Goal: Transaction & Acquisition: Purchase product/service

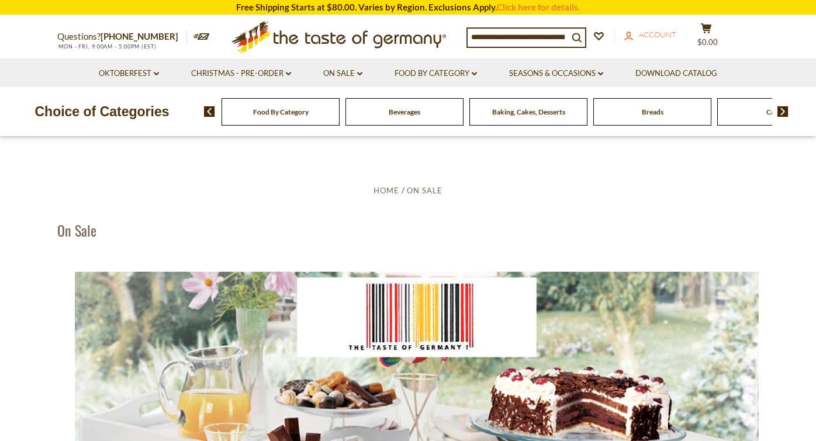
click at [669, 37] on span "Account" at bounding box center [657, 34] width 37 height 9
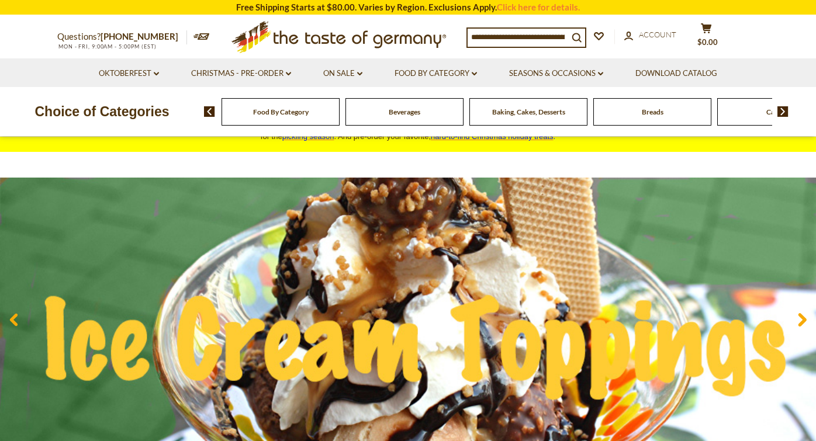
scroll to position [32, 0]
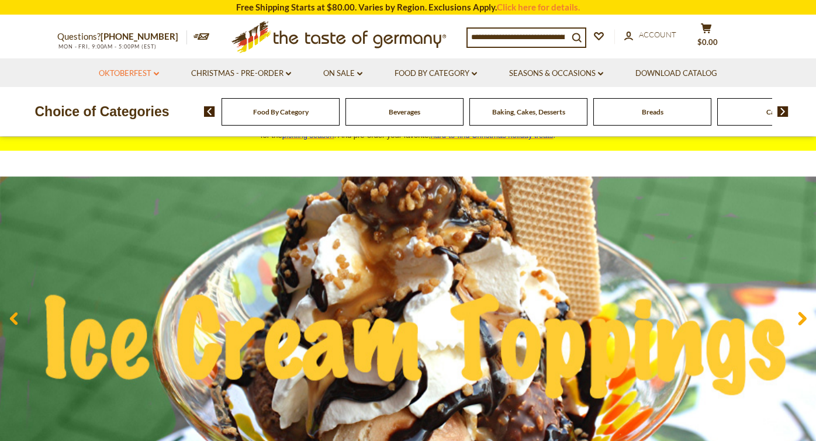
click at [133, 70] on link "Oktoberfest dropdown_arrow" at bounding box center [129, 73] width 60 height 13
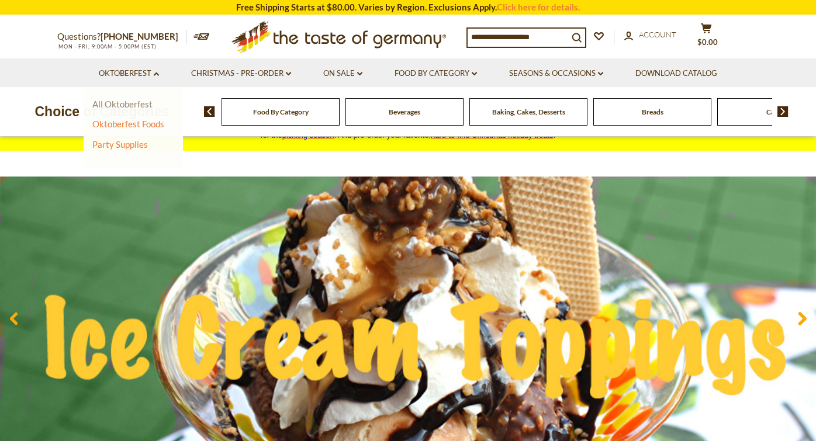
click at [133, 99] on link "All Oktoberfest" at bounding box center [122, 104] width 60 height 11
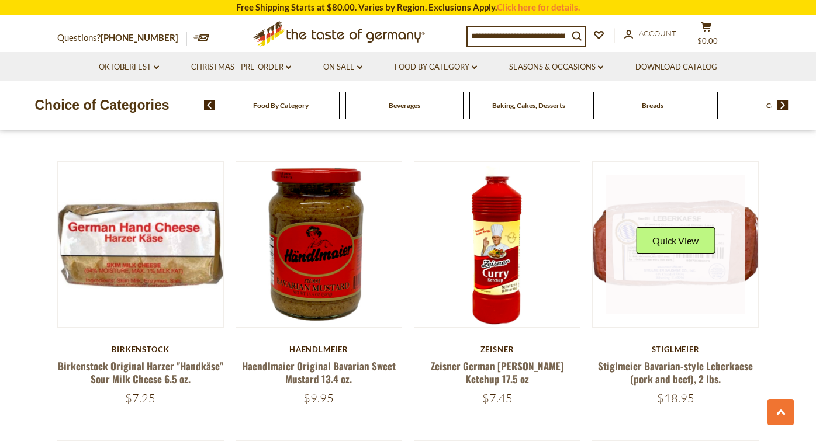
scroll to position [1934, 0]
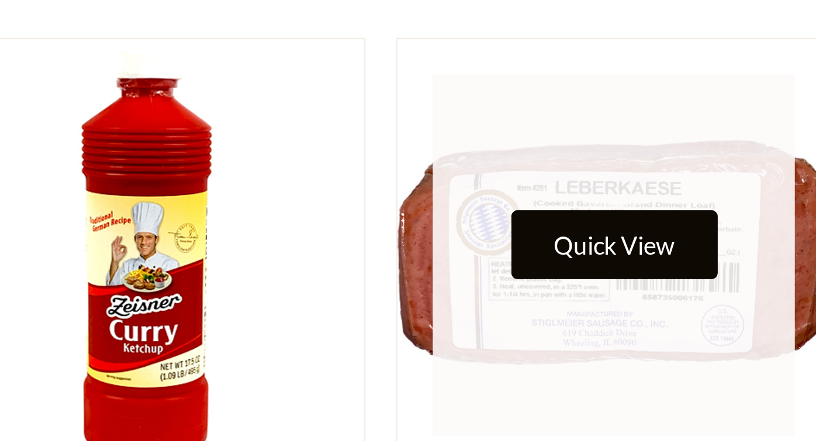
click at [636, 353] on button "Quick View" at bounding box center [675, 366] width 79 height 26
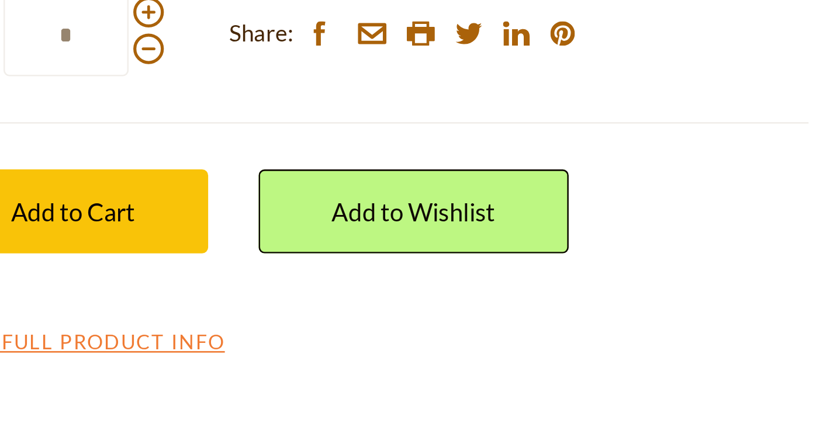
scroll to position [2006, 0]
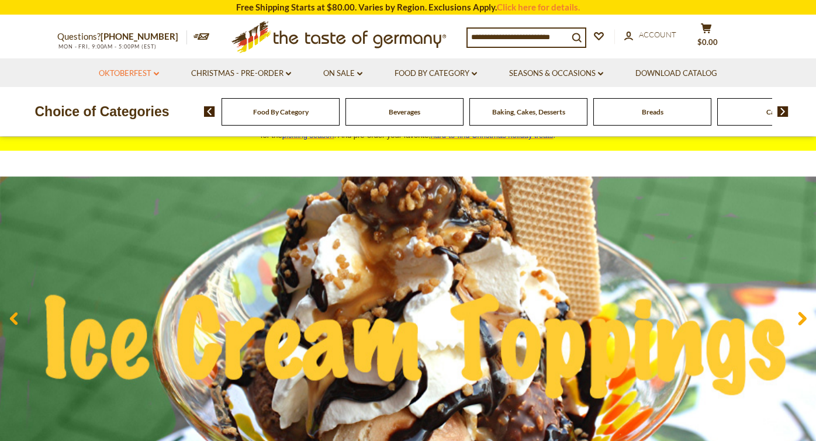
click at [153, 70] on link "Oktoberfest dropdown_arrow" at bounding box center [129, 73] width 60 height 13
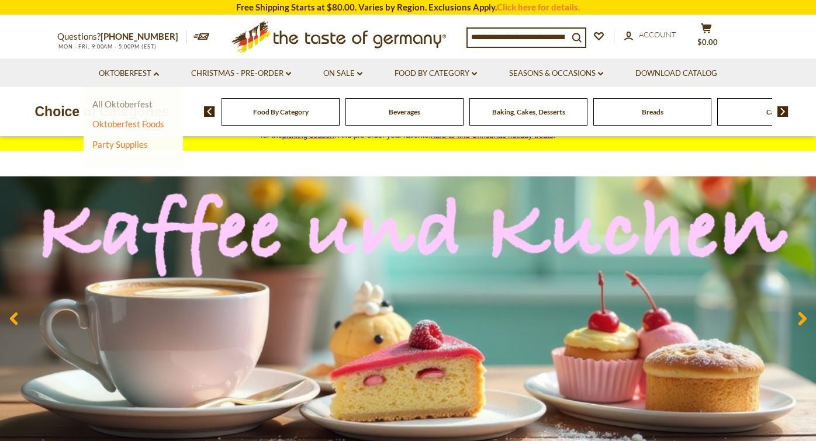
click at [138, 101] on link "All Oktoberfest" at bounding box center [122, 104] width 60 height 11
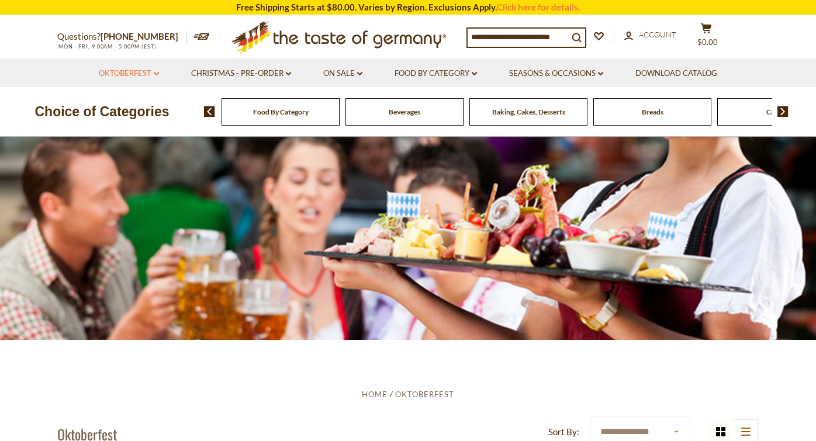
click at [154, 72] on icon at bounding box center [156, 74] width 5 height 4
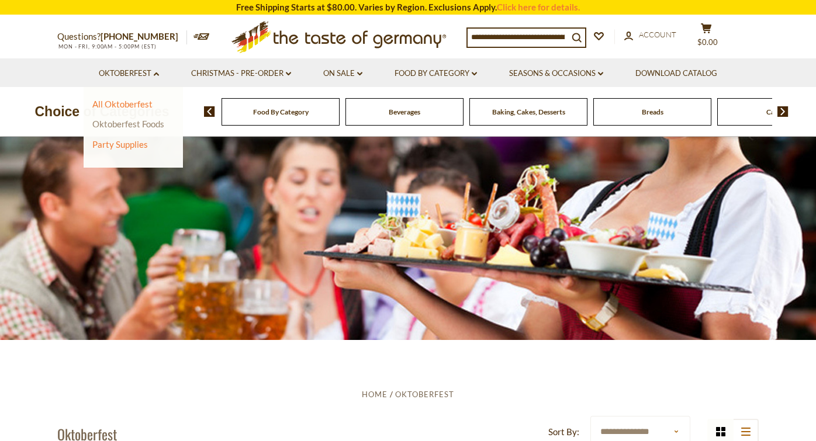
click at [132, 123] on link "Oktoberfest Foods" at bounding box center [128, 124] width 72 height 11
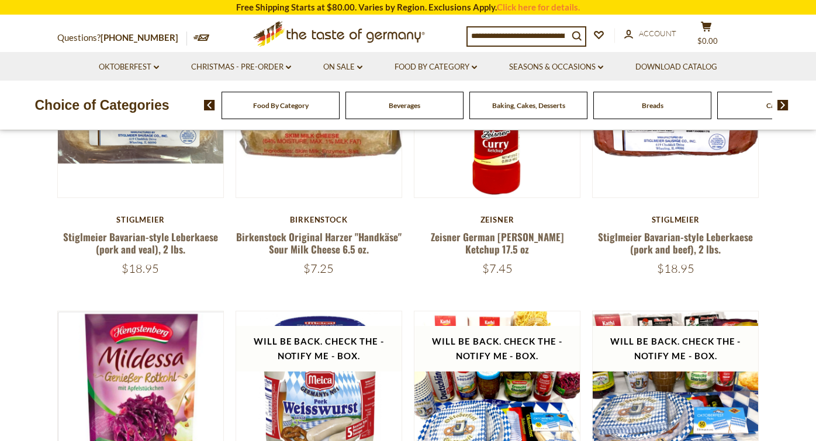
scroll to position [352, 0]
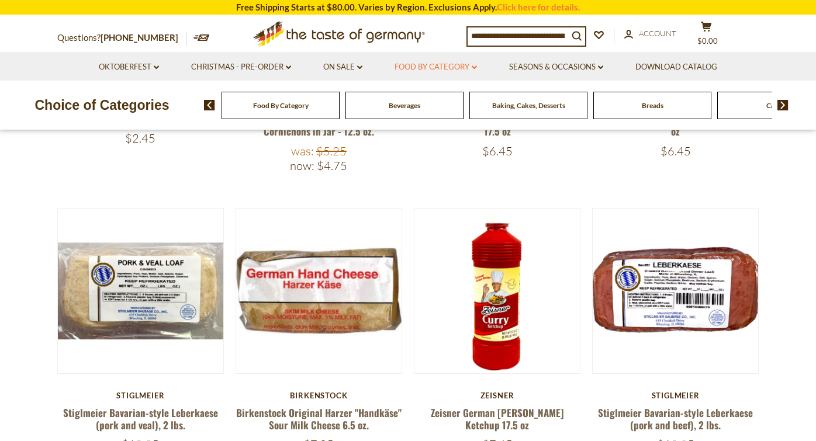
click at [471, 65] on link "Food By Category dropdown_arrow" at bounding box center [435, 67] width 82 height 13
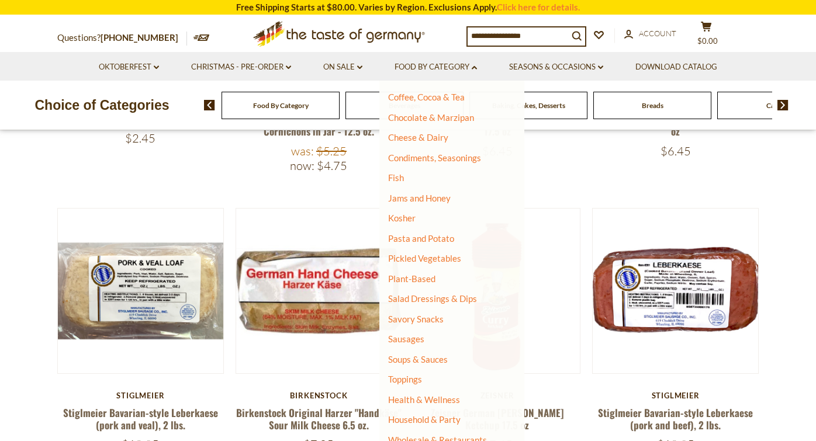
scroll to position [181, 0]
click at [407, 334] on link "Sausages" at bounding box center [406, 339] width 36 height 11
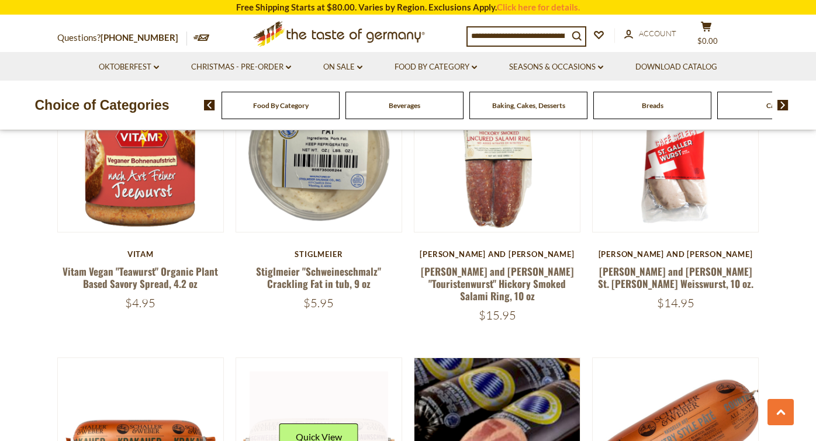
scroll to position [948, 0]
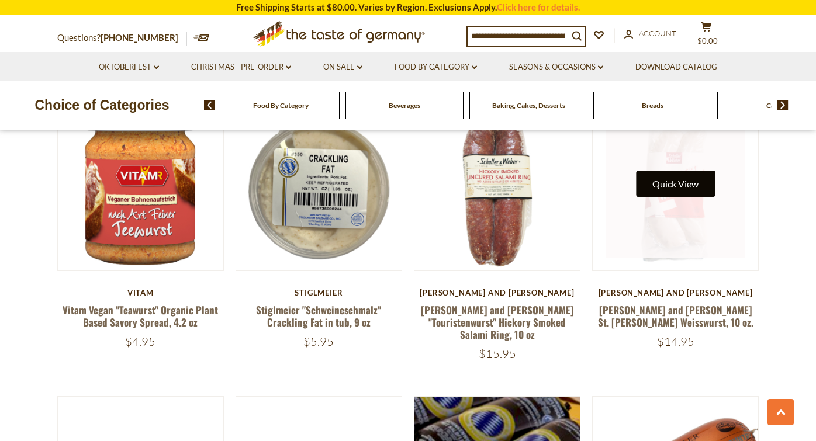
click at [673, 171] on button "Quick View" at bounding box center [675, 184] width 79 height 26
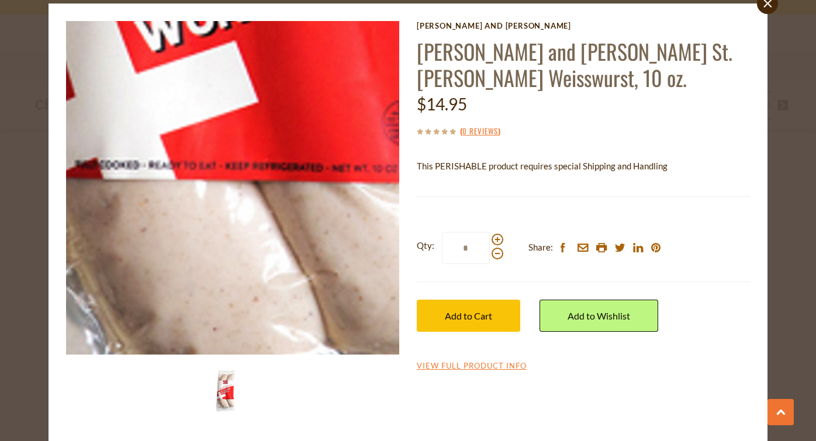
scroll to position [37, 0]
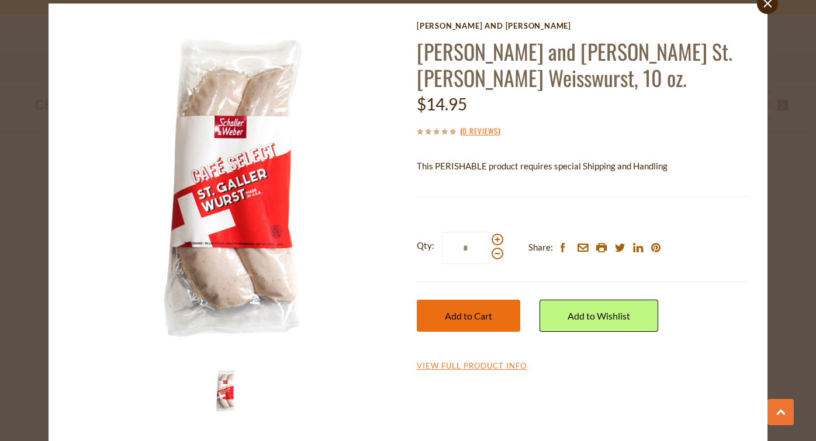
click at [493, 310] on button "Add to Cart" at bounding box center [468, 316] width 103 height 32
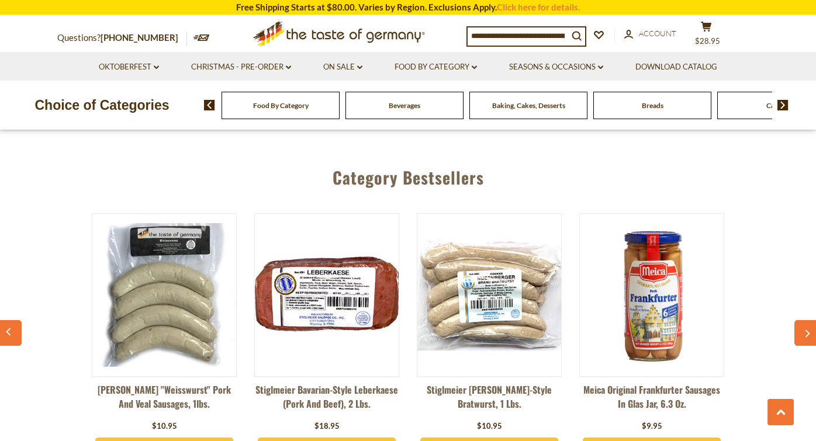
scroll to position [3075, 0]
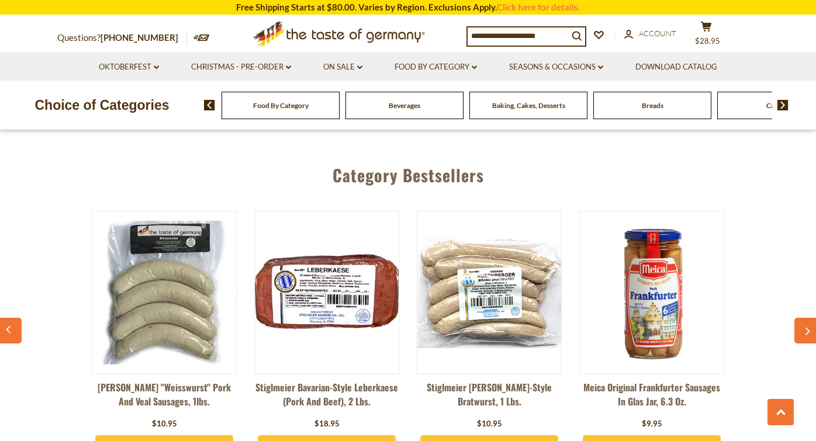
click at [163, 238] on img at bounding box center [164, 293] width 144 height 144
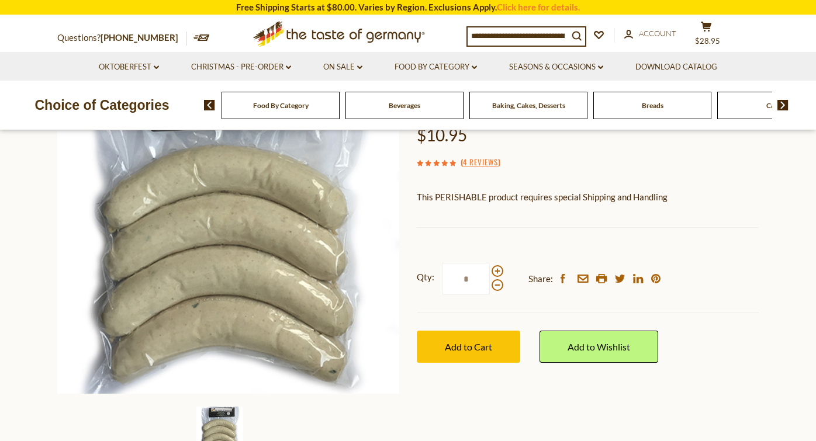
scroll to position [149, 0]
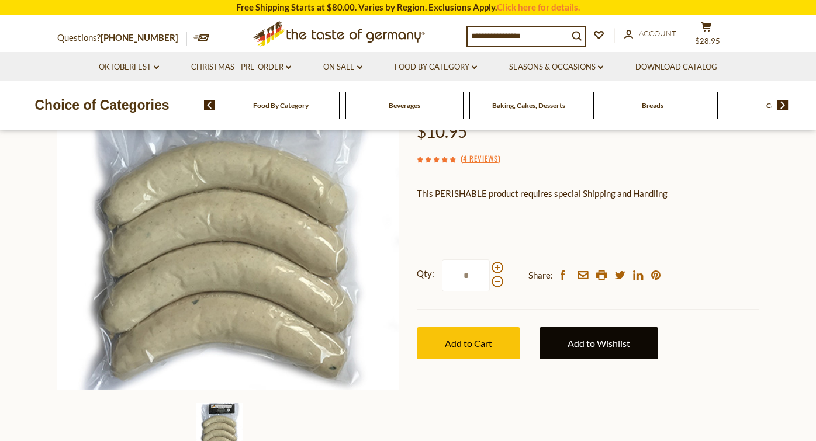
click at [595, 343] on link "Add to Wishlist" at bounding box center [598, 343] width 119 height 32
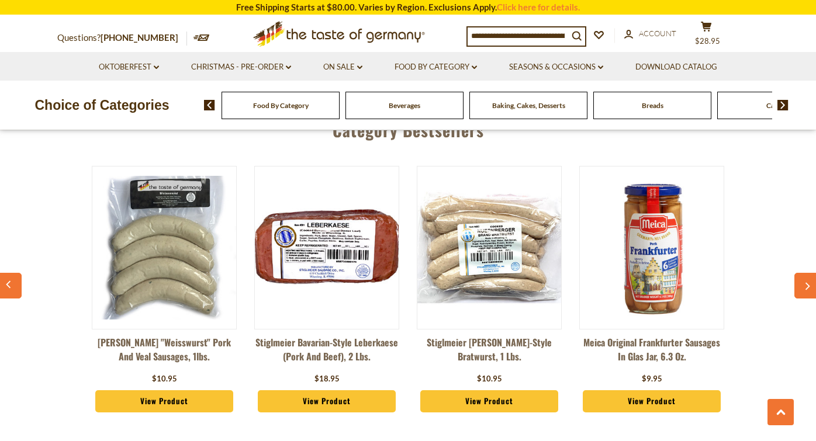
scroll to position [3096, 0]
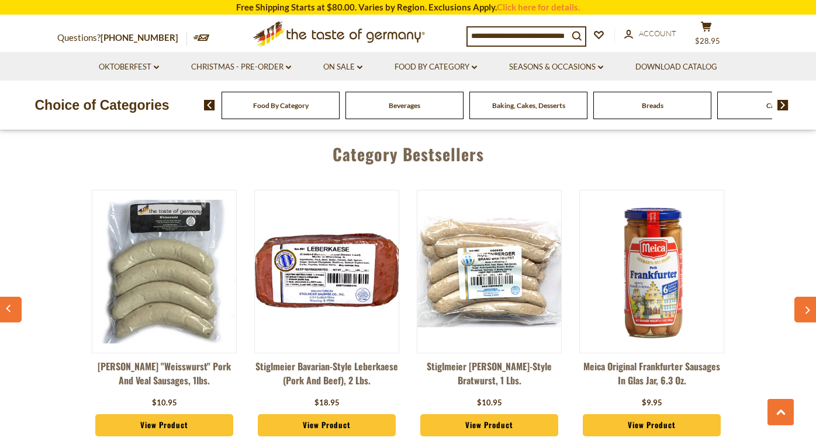
click at [804, 306] on icon "button" at bounding box center [808, 310] width 8 height 8
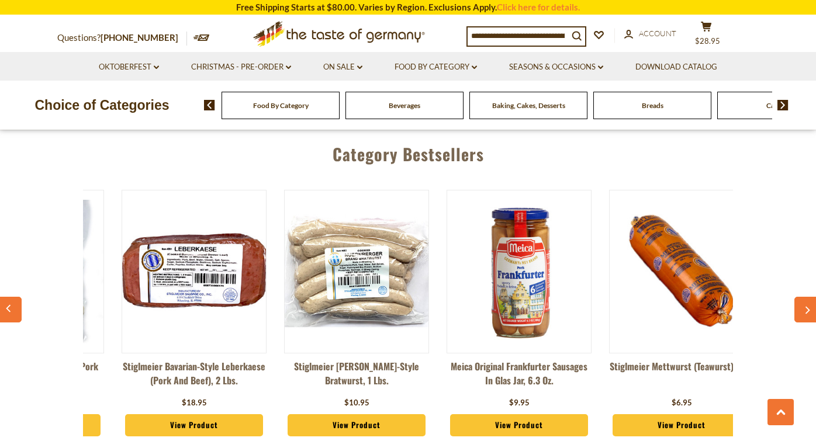
scroll to position [0, 162]
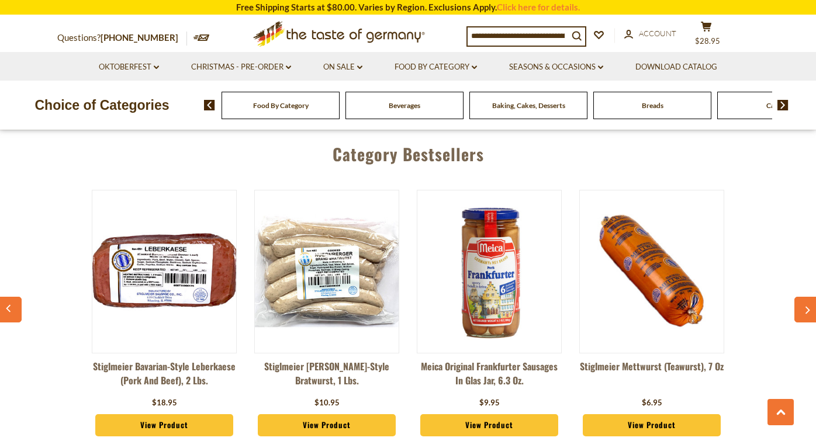
click at [804, 306] on icon "button" at bounding box center [808, 310] width 8 height 8
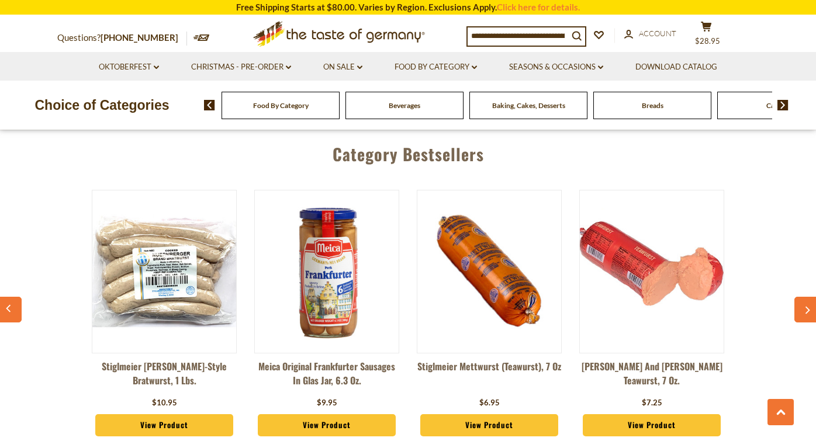
click at [804, 306] on icon "button" at bounding box center [808, 310] width 8 height 8
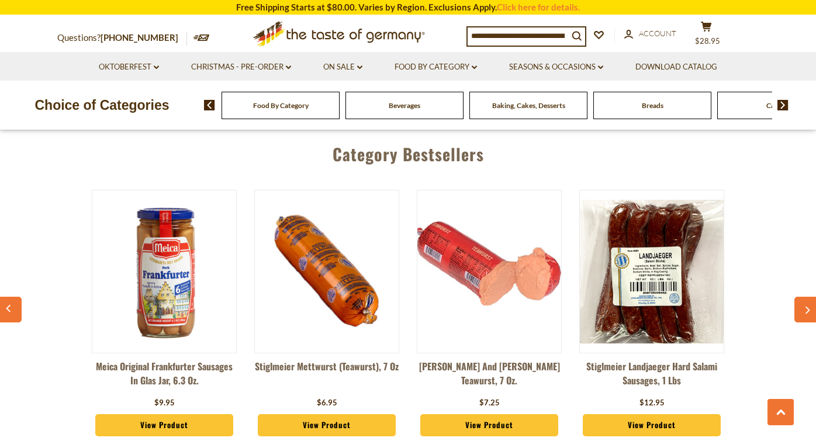
click at [804, 306] on icon "button" at bounding box center [808, 310] width 8 height 8
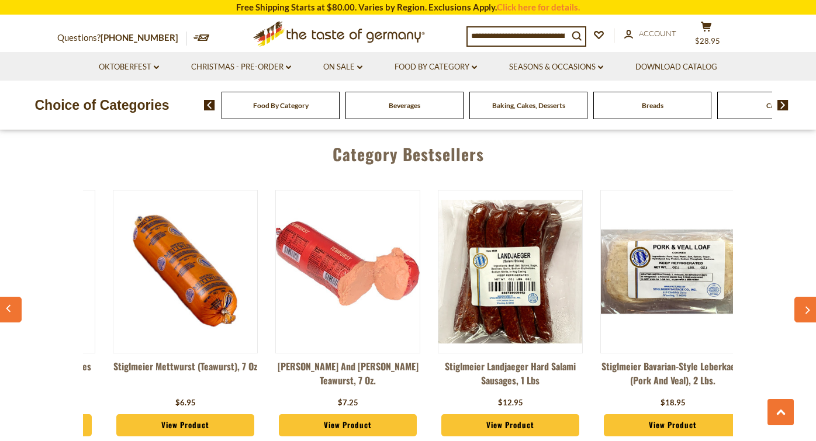
scroll to position [0, 650]
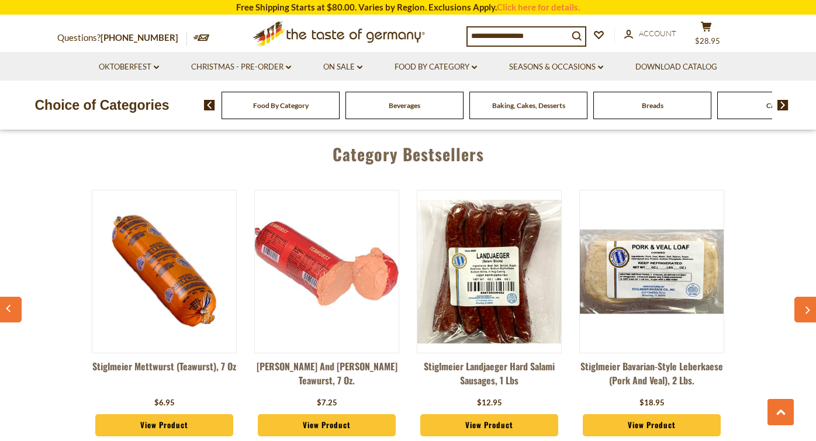
click at [804, 306] on icon "button" at bounding box center [808, 310] width 8 height 8
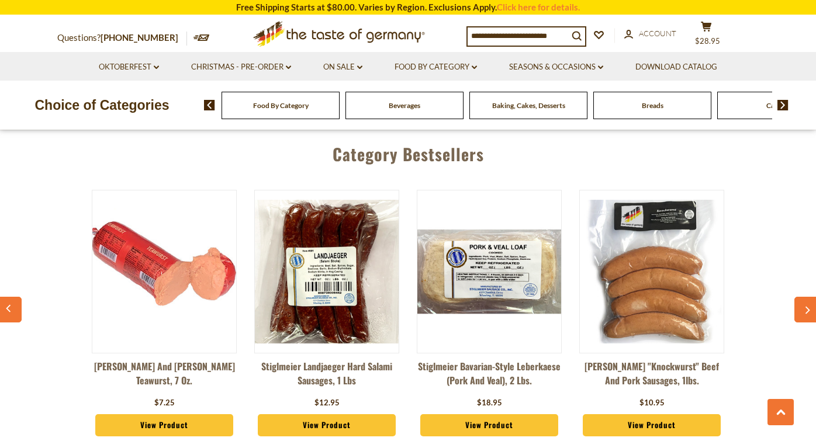
click at [804, 306] on icon "button" at bounding box center [808, 310] width 8 height 8
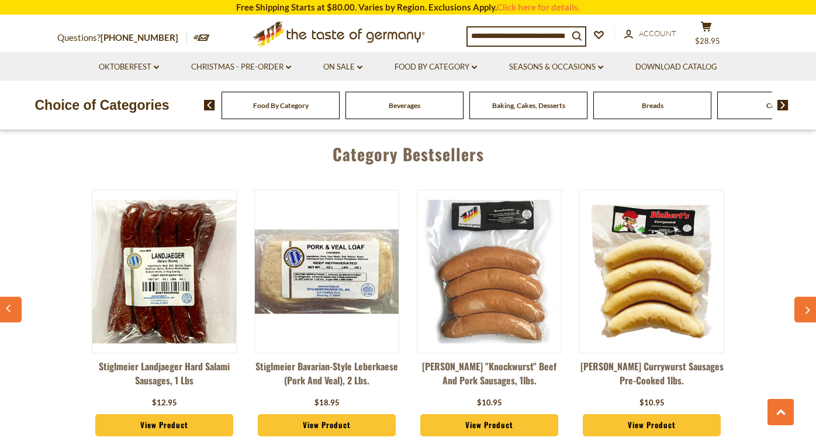
click at [804, 306] on icon "button" at bounding box center [808, 310] width 8 height 8
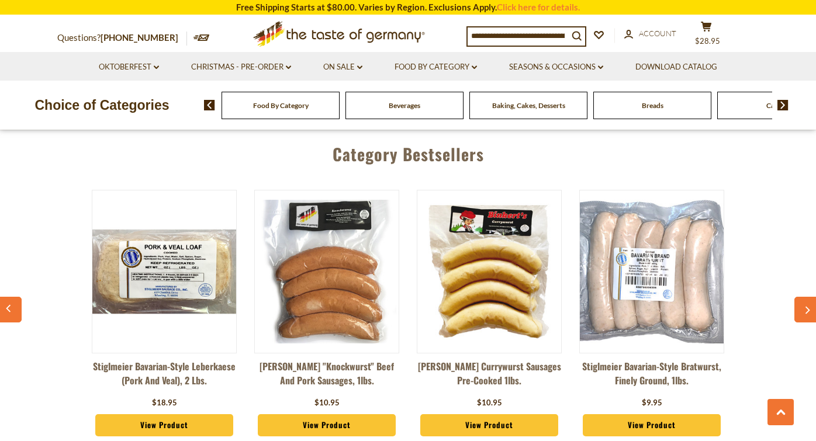
click at [804, 306] on icon "button" at bounding box center [808, 310] width 8 height 8
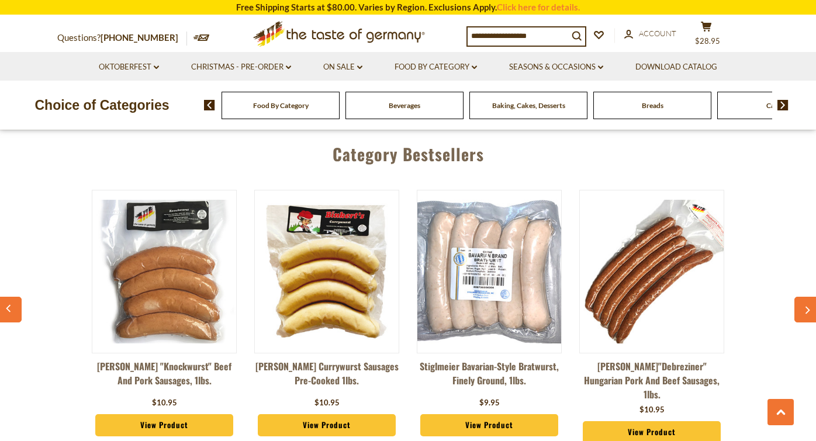
click at [804, 306] on icon "button" at bounding box center [808, 310] width 8 height 8
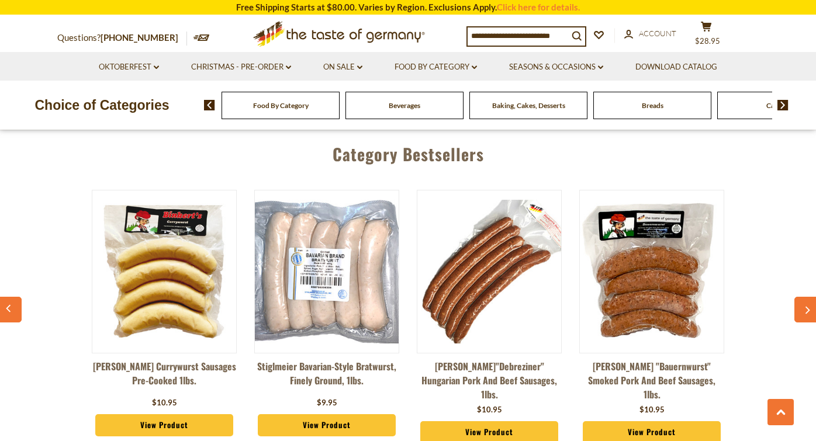
click at [804, 306] on icon "button" at bounding box center [808, 310] width 8 height 8
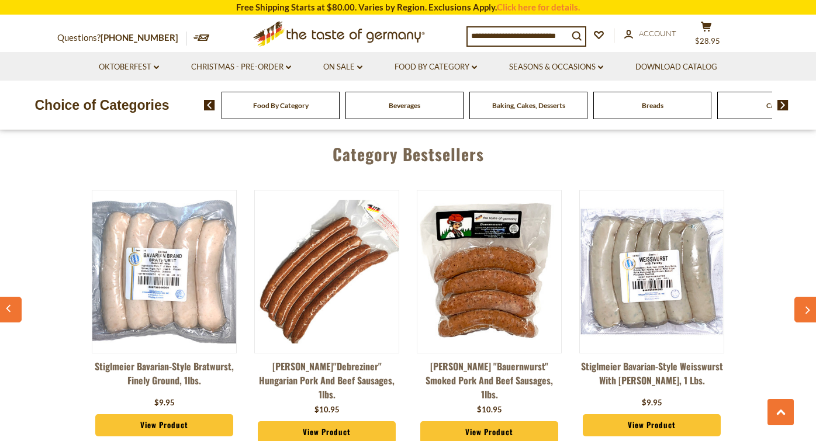
click at [804, 306] on icon "button" at bounding box center [808, 310] width 8 height 8
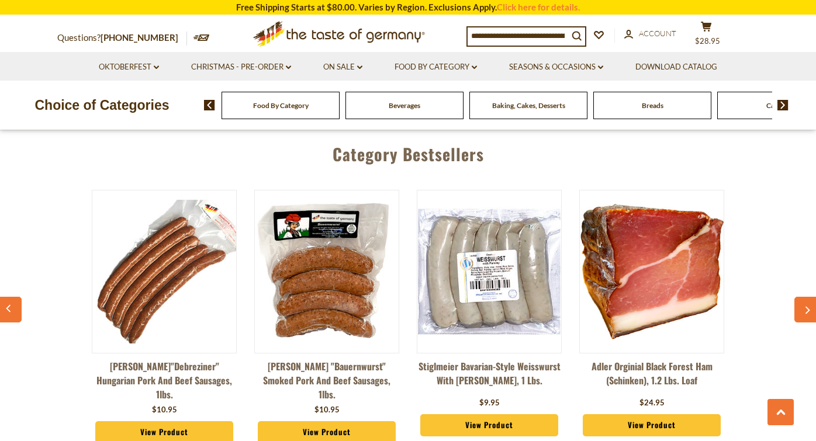
click at [804, 306] on icon "button" at bounding box center [808, 310] width 8 height 8
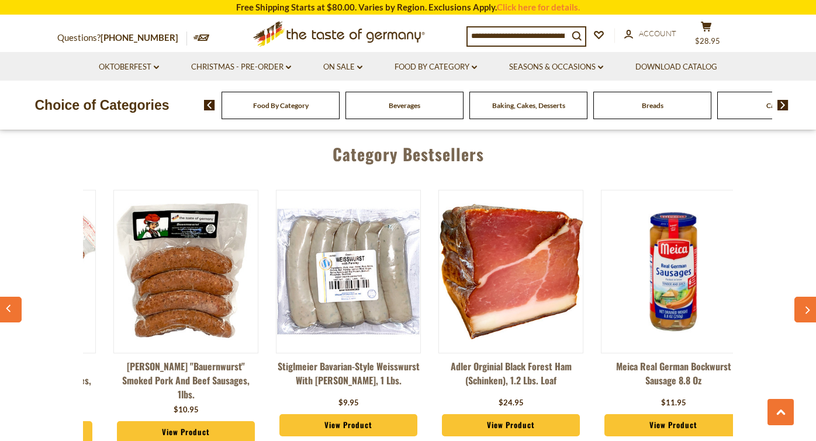
scroll to position [0, 1949]
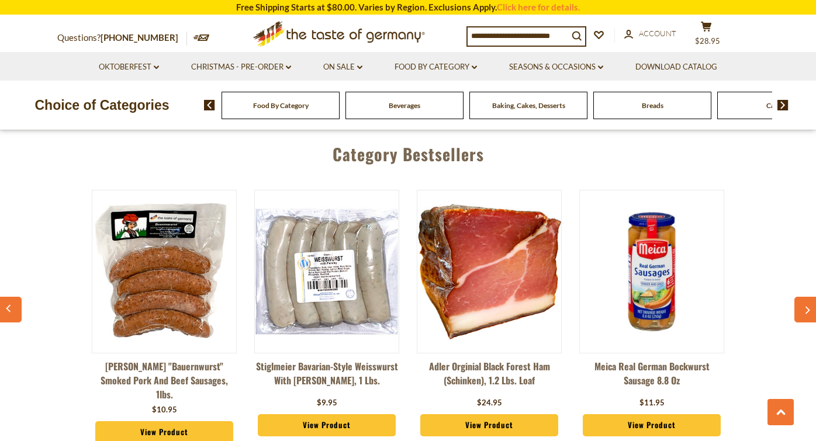
click at [331, 414] on link "View Product" at bounding box center [327, 425] width 138 height 22
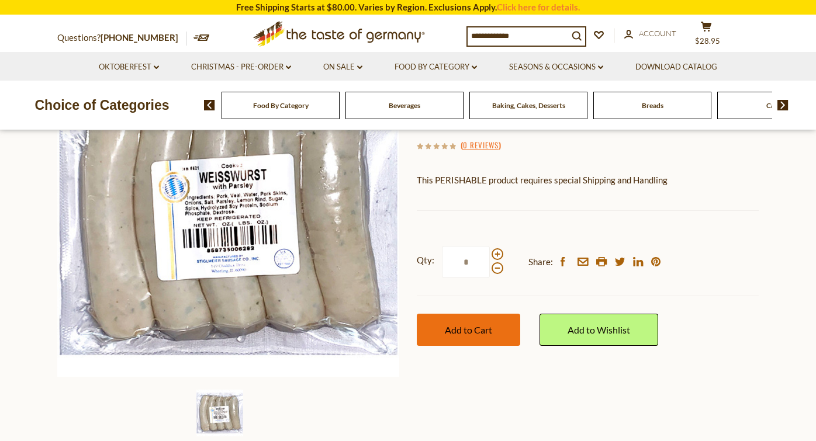
scroll to position [162, 0]
click at [478, 328] on span "Add to Cart" at bounding box center [468, 329] width 47 height 11
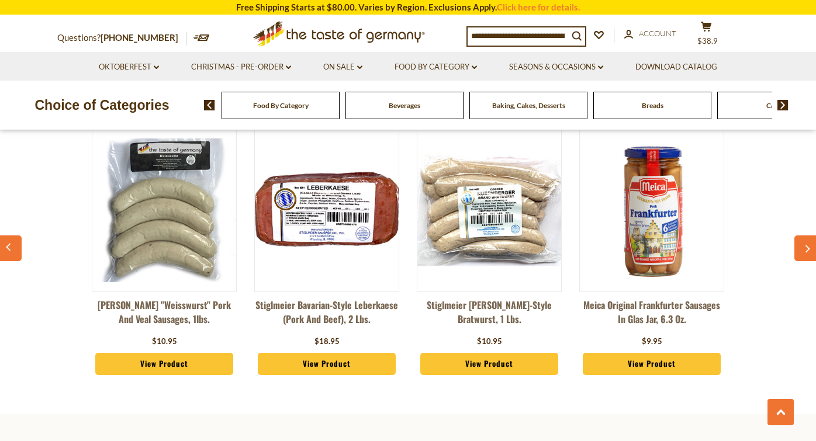
scroll to position [3081, 0]
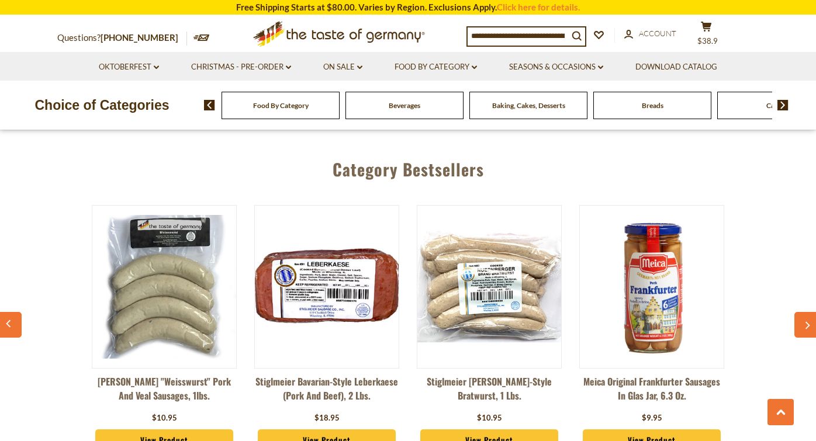
click at [801, 312] on button "button" at bounding box center [807, 325] width 26 height 26
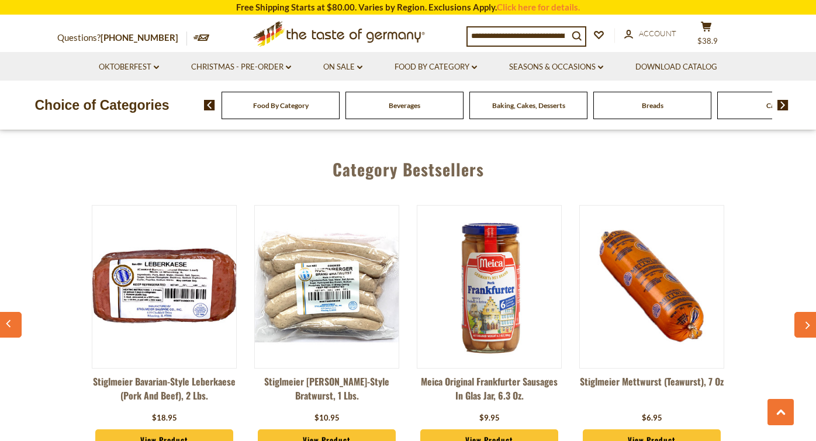
click at [801, 312] on button "button" at bounding box center [807, 325] width 26 height 26
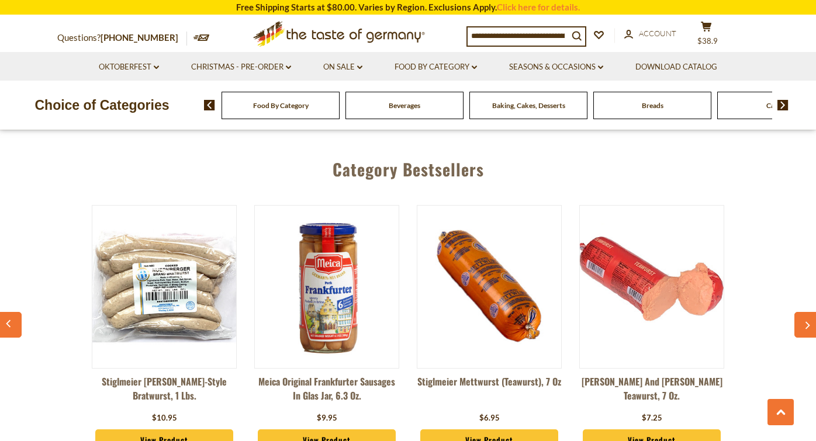
click at [801, 312] on button "button" at bounding box center [807, 325] width 26 height 26
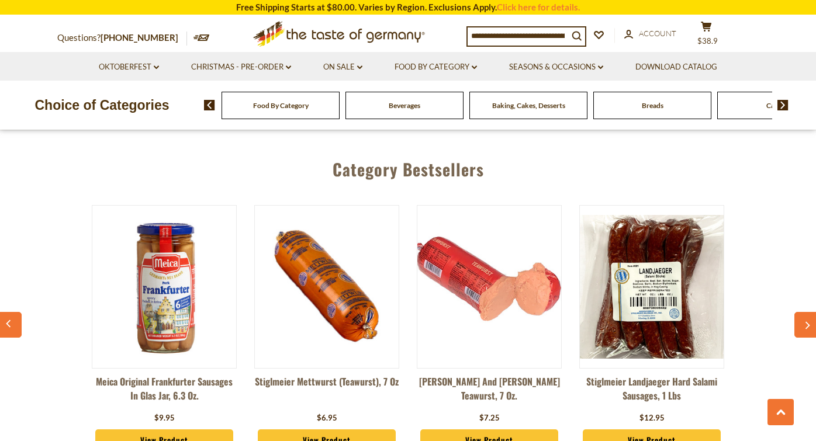
click at [801, 312] on button "button" at bounding box center [807, 325] width 26 height 26
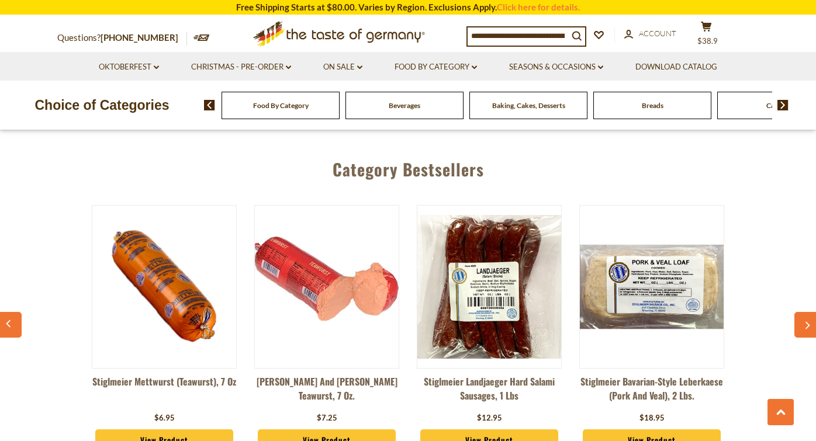
click at [801, 312] on button "button" at bounding box center [807, 325] width 26 height 26
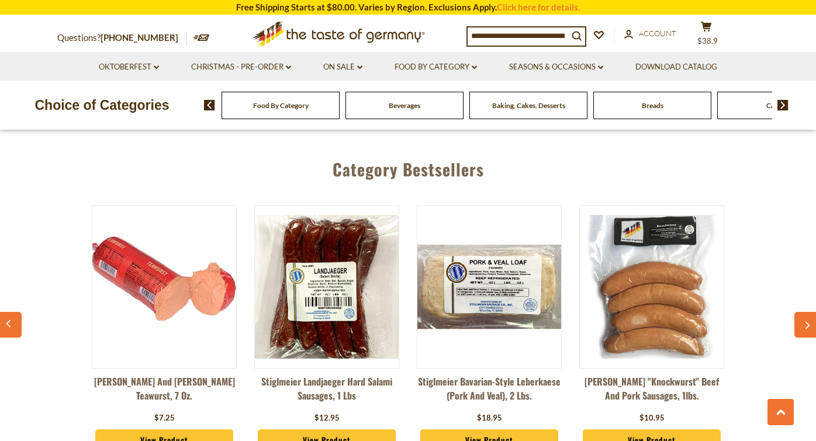
click at [801, 312] on button "button" at bounding box center [807, 325] width 26 height 26
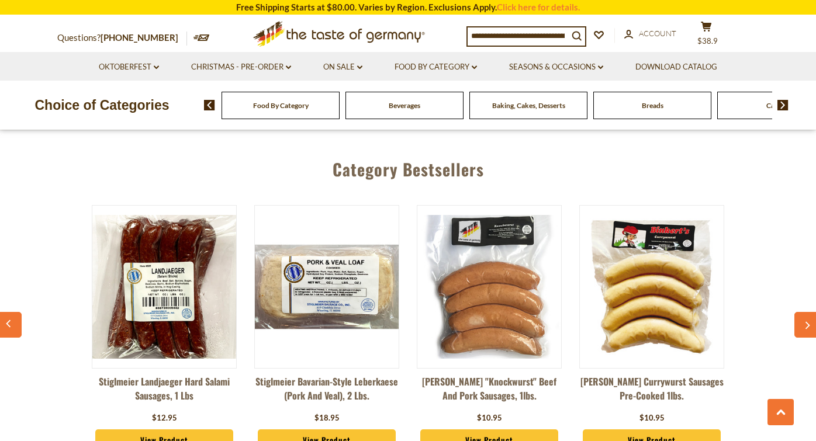
click at [801, 312] on button "button" at bounding box center [807, 325] width 26 height 26
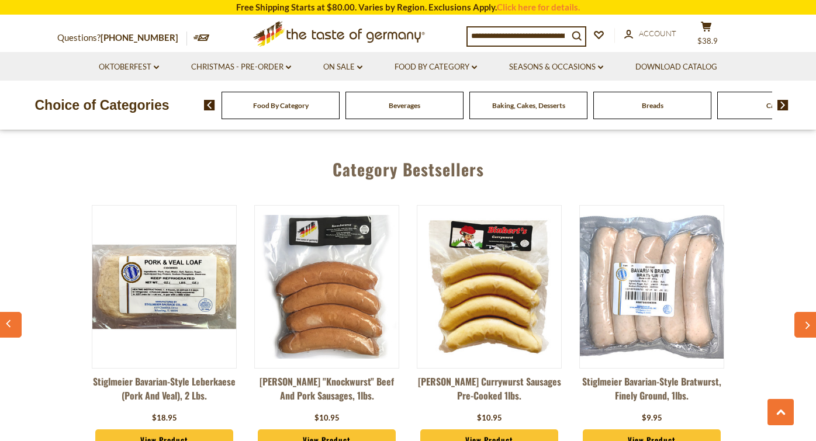
click at [801, 312] on button "button" at bounding box center [807, 325] width 26 height 26
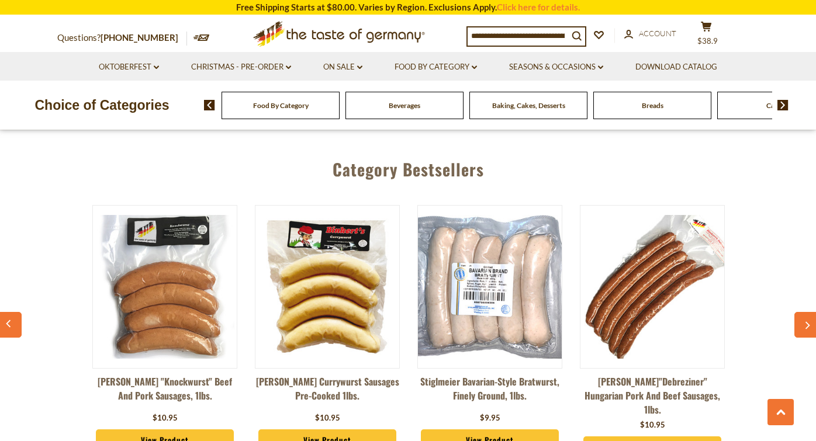
click at [801, 312] on button "button" at bounding box center [807, 325] width 26 height 26
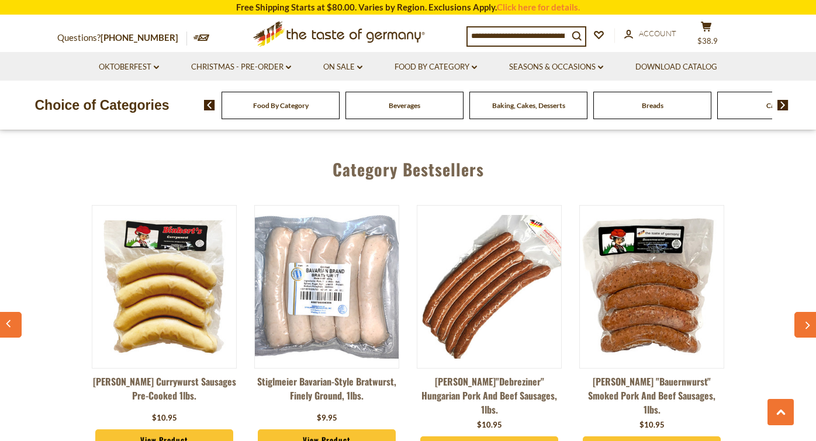
click at [801, 312] on button "button" at bounding box center [807, 325] width 26 height 26
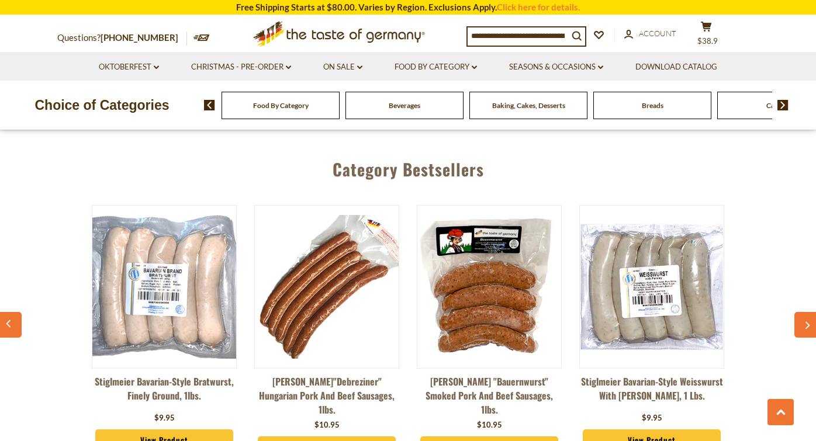
click at [801, 312] on button "button" at bounding box center [807, 325] width 26 height 26
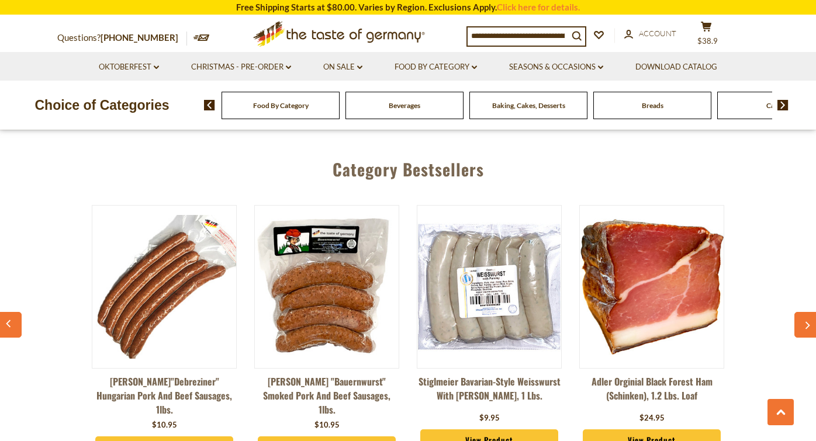
click at [801, 312] on button "button" at bounding box center [807, 325] width 26 height 26
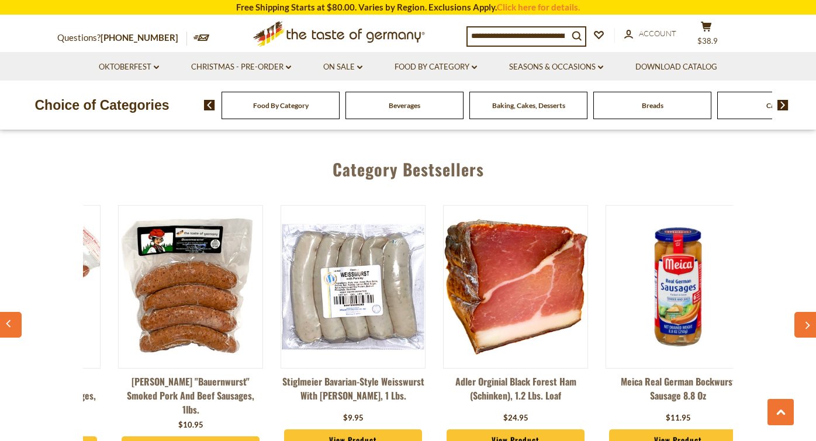
scroll to position [0, 1949]
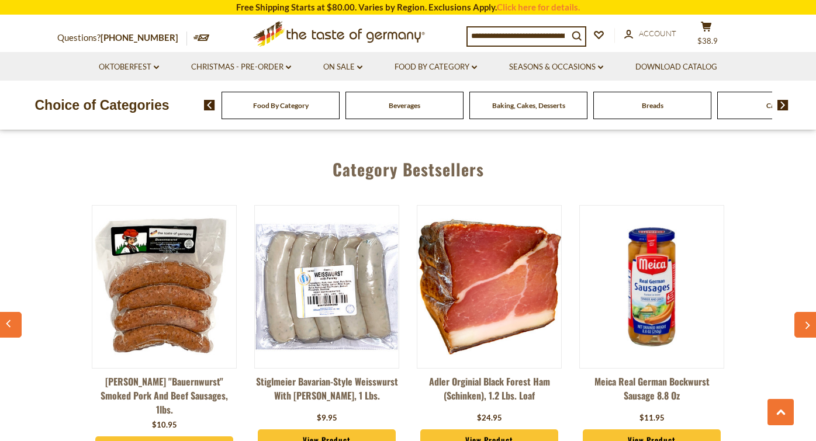
click at [801, 312] on button "button" at bounding box center [807, 325] width 26 height 26
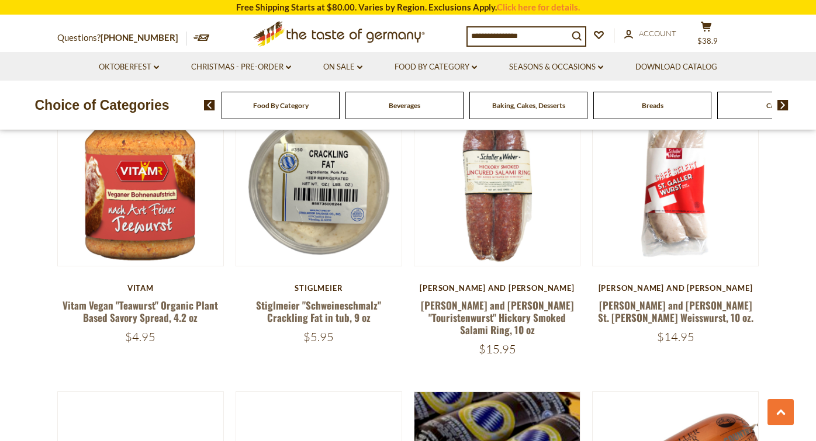
scroll to position [917, 0]
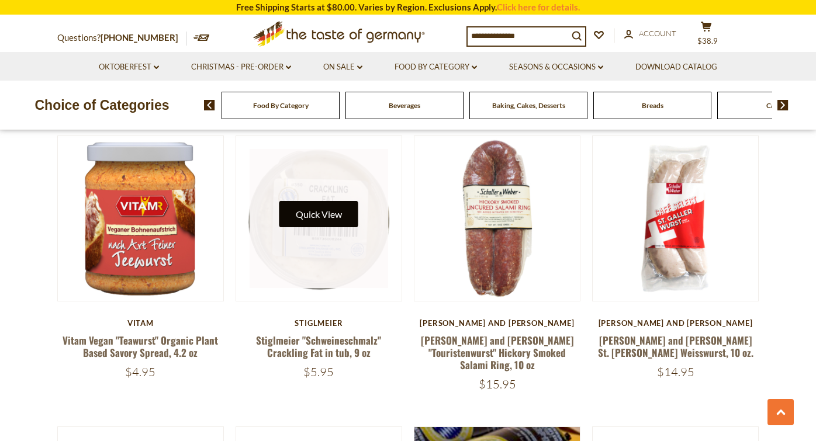
click at [334, 201] on button "Quick View" at bounding box center [318, 214] width 79 height 26
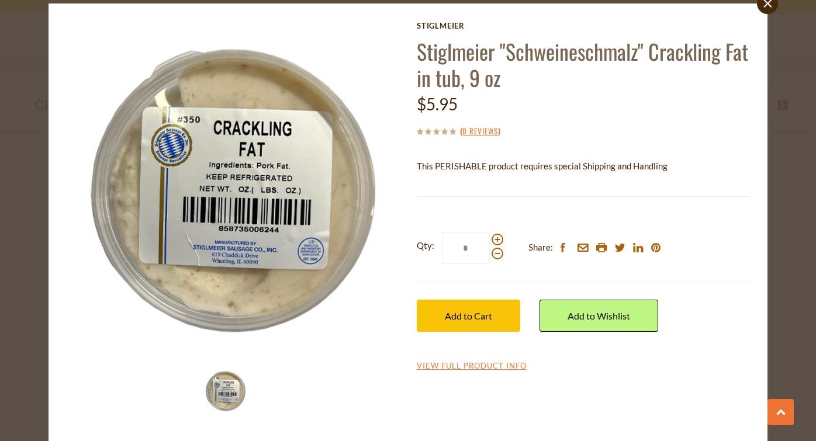
scroll to position [37, 0]
click at [766, 8] on icon "close" at bounding box center [767, 3] width 9 height 9
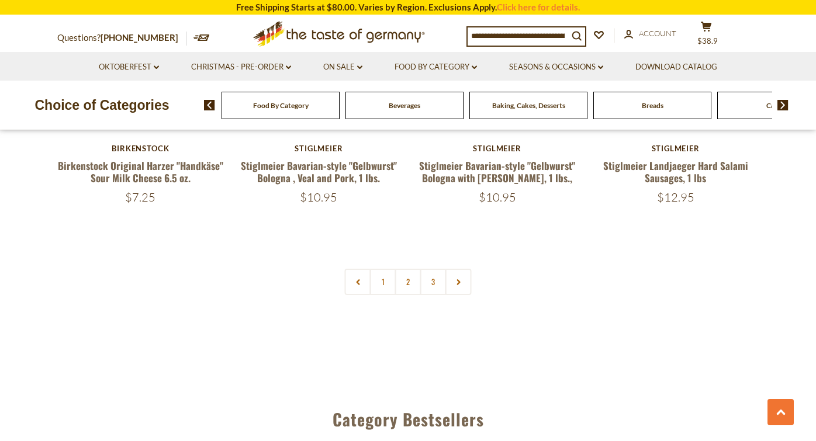
scroll to position [2824, 0]
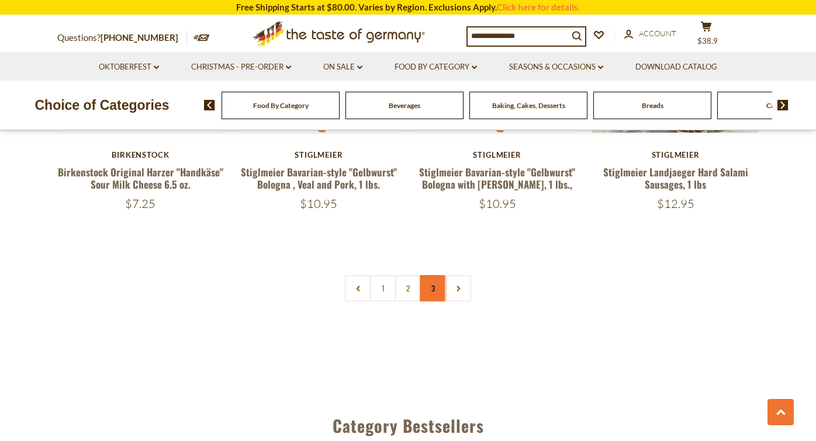
click at [432, 275] on link "3" at bounding box center [433, 288] width 26 height 26
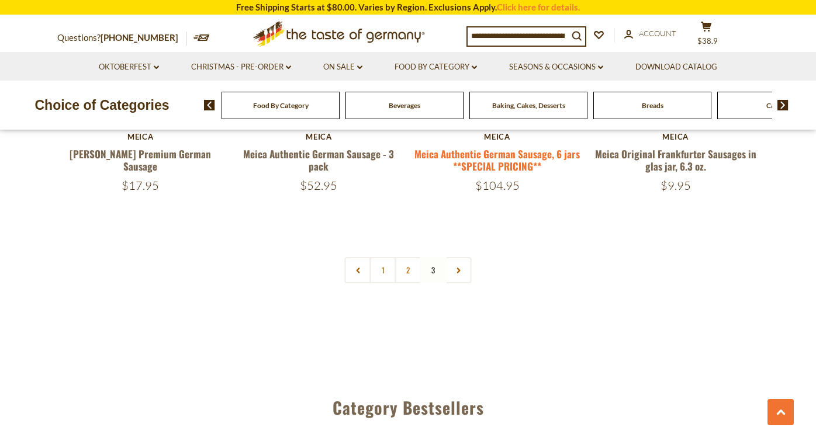
scroll to position [808, 0]
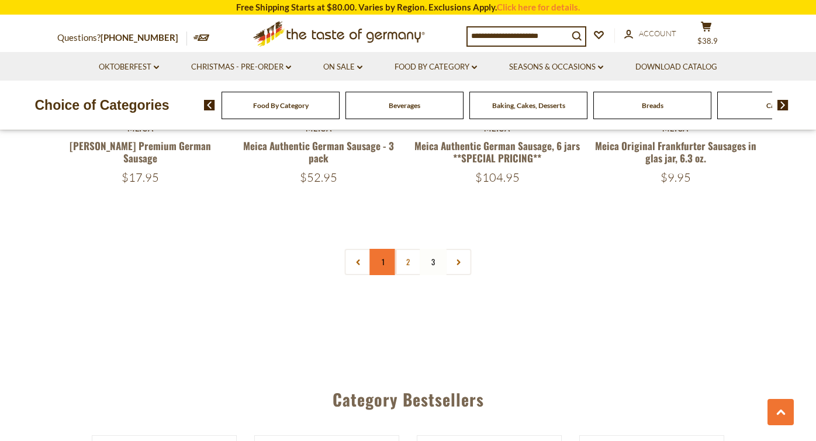
click at [378, 269] on link "1" at bounding box center [383, 262] width 26 height 26
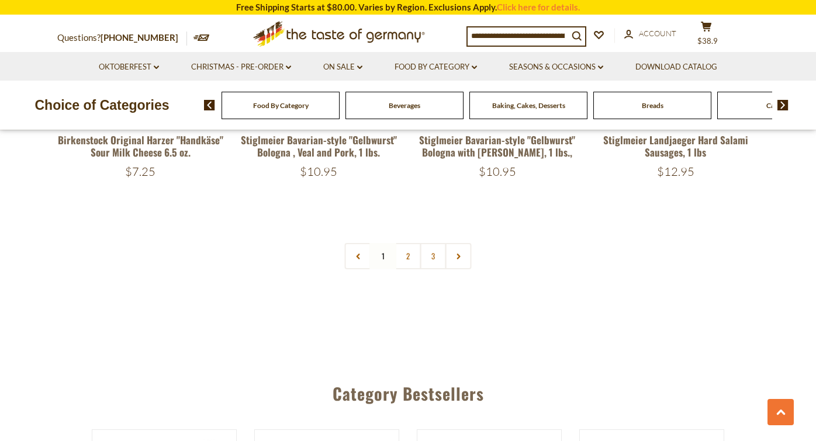
scroll to position [2855, 0]
click at [409, 244] on link "2" at bounding box center [408, 257] width 26 height 26
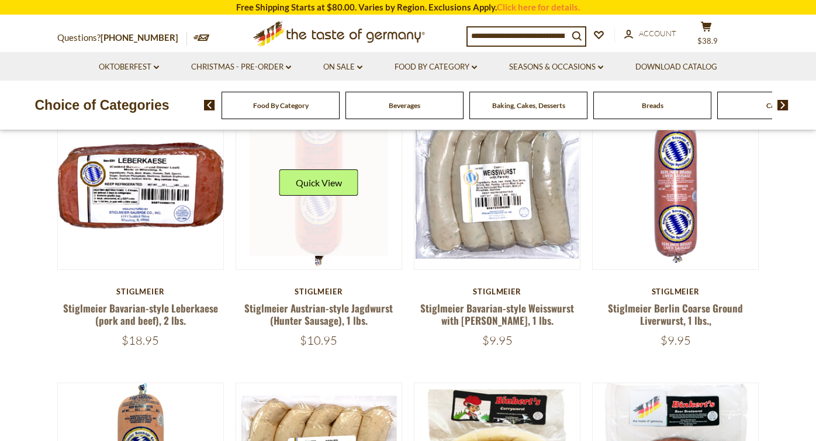
scroll to position [340, 0]
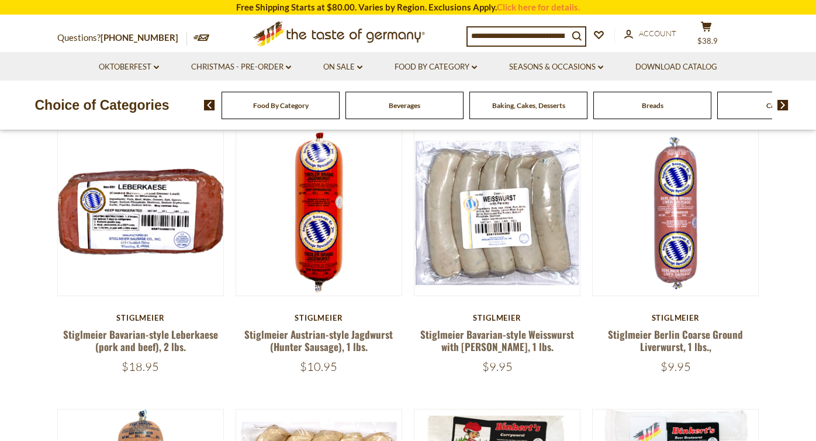
click at [784, 105] on img at bounding box center [782, 105] width 11 height 11
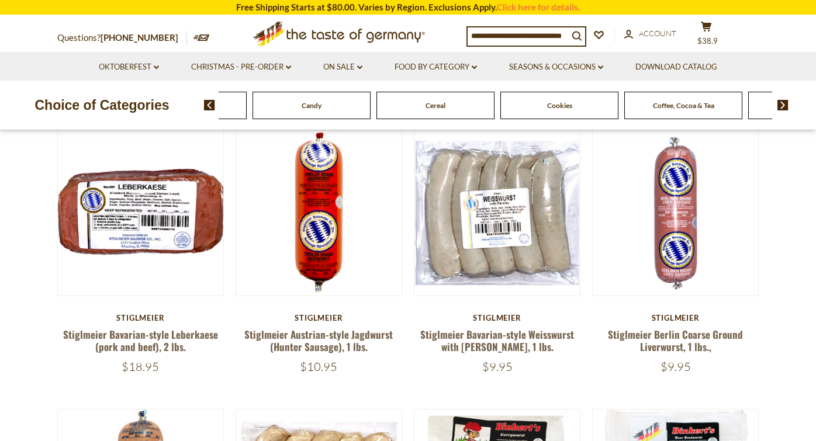
click at [784, 105] on img at bounding box center [782, 105] width 11 height 11
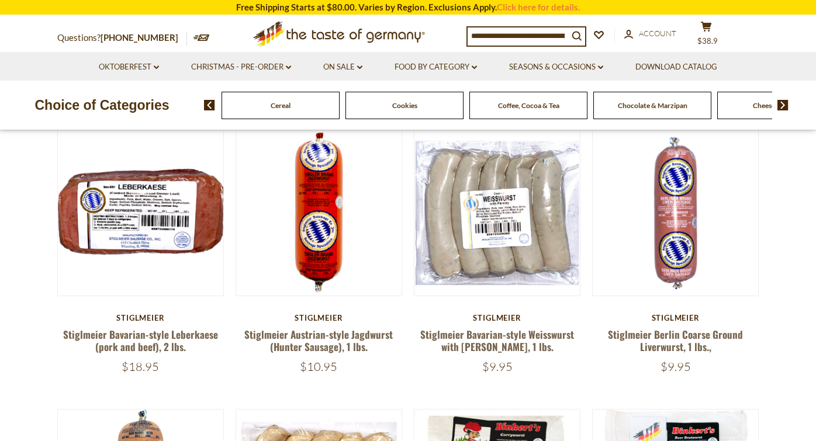
click at [784, 105] on img at bounding box center [782, 105] width 11 height 11
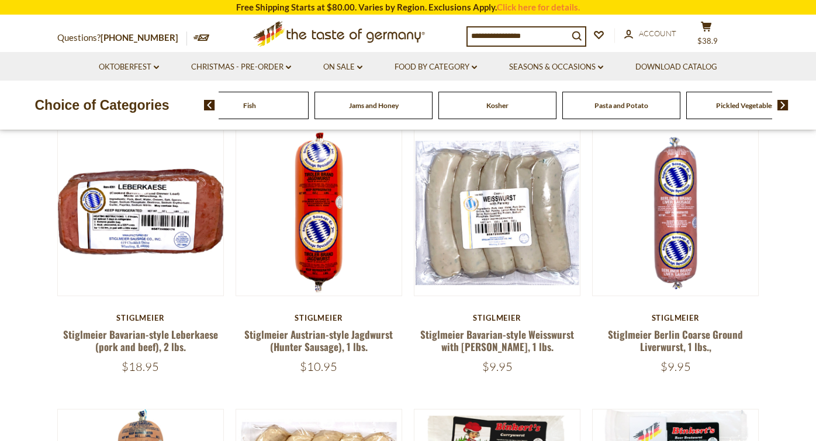
click at [784, 105] on img at bounding box center [782, 105] width 11 height 11
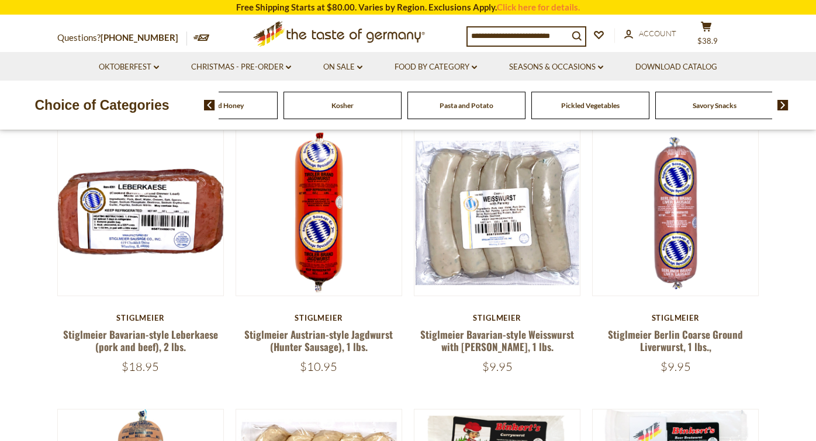
click at [784, 105] on img at bounding box center [782, 105] width 11 height 11
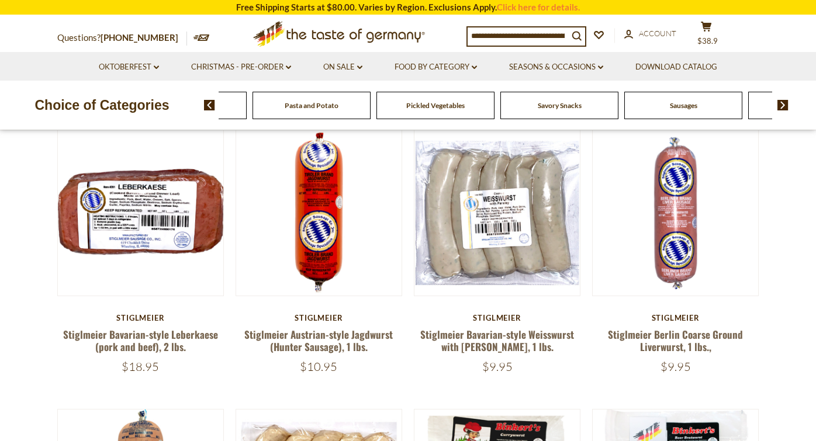
click at [784, 104] on img at bounding box center [782, 105] width 11 height 11
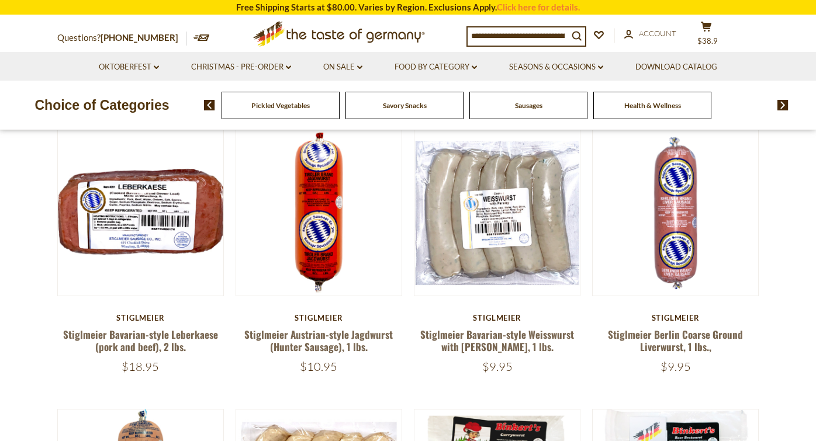
click at [206, 103] on img at bounding box center [209, 105] width 11 height 11
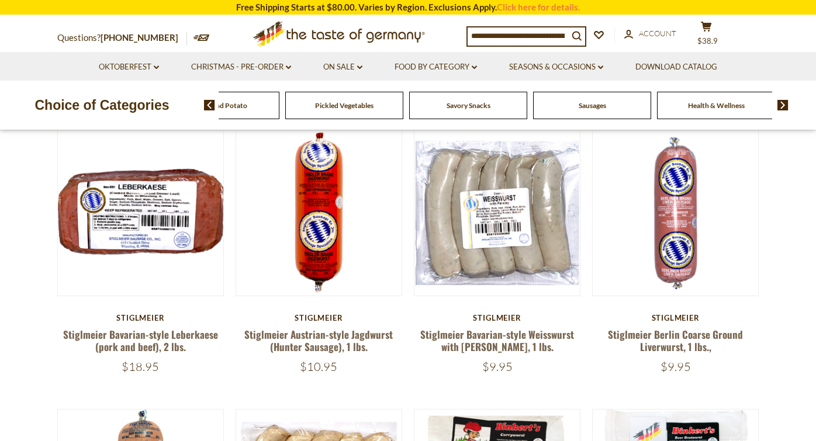
click at [206, 103] on img at bounding box center [209, 105] width 11 height 11
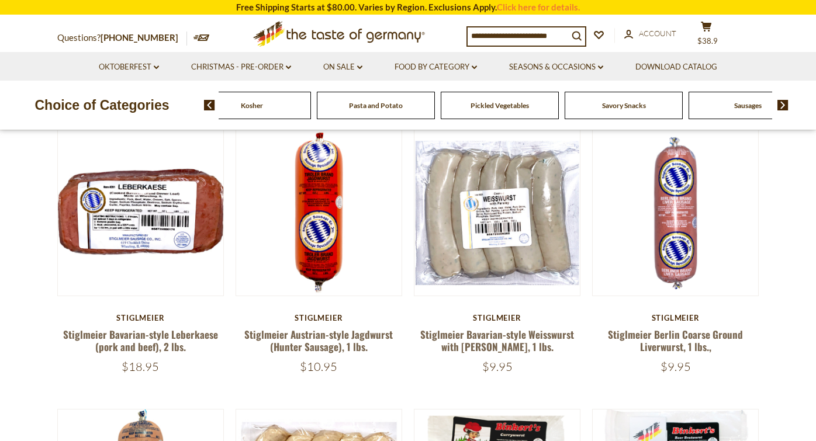
click at [206, 103] on img at bounding box center [209, 105] width 11 height 11
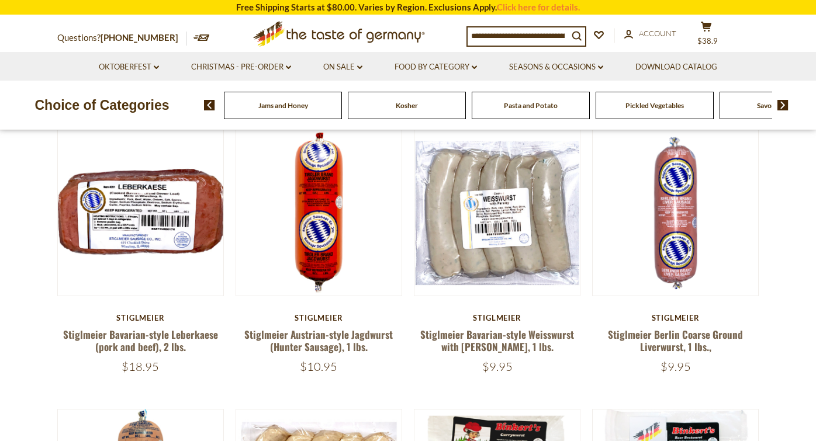
click at [206, 104] on img at bounding box center [209, 105] width 11 height 11
click at [206, 105] on img at bounding box center [209, 105] width 11 height 11
click at [391, 109] on span "Cheese & Dairy" at bounding box center [375, 105] width 47 height 9
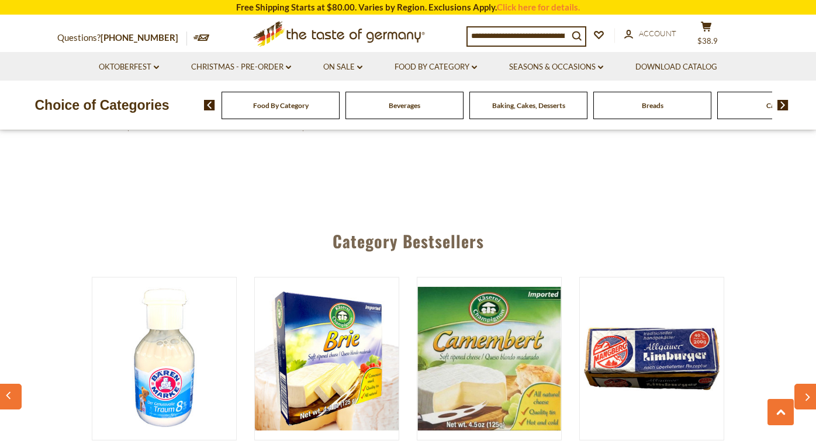
scroll to position [1728, 0]
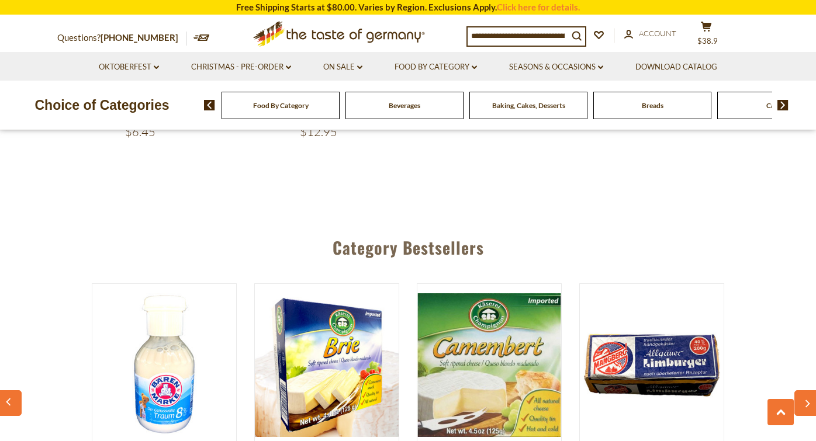
click at [340, 112] on div "Breads" at bounding box center [280, 105] width 118 height 27
click at [340, 107] on div "Breads" at bounding box center [280, 105] width 118 height 27
click at [654, 108] on span "Breads" at bounding box center [653, 105] width 22 height 9
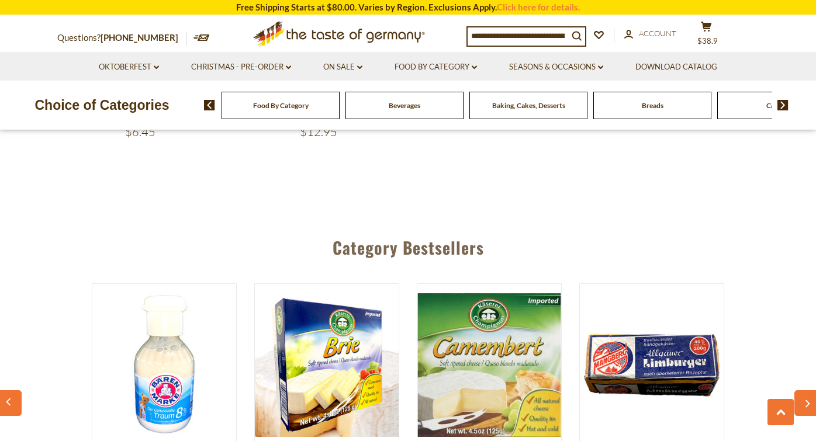
click at [654, 108] on span "Breads" at bounding box center [653, 105] width 22 height 9
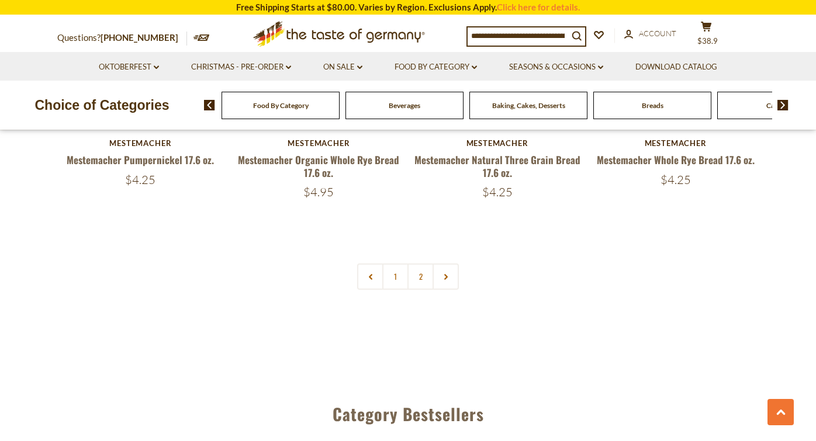
scroll to position [2754, 0]
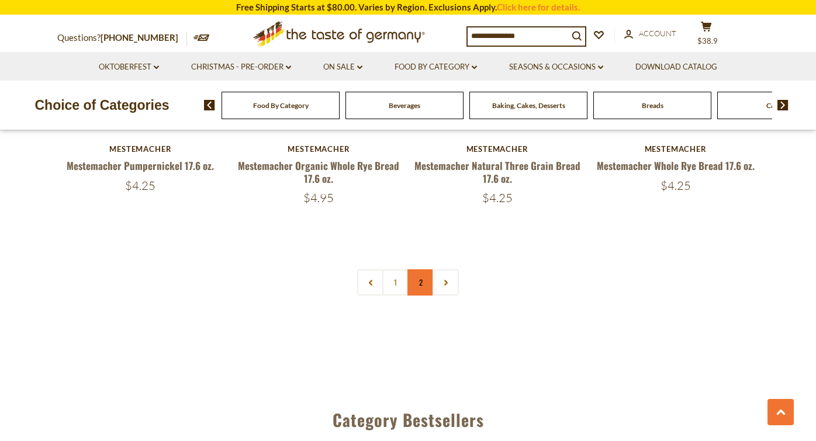
click at [421, 278] on link "2" at bounding box center [420, 282] width 26 height 26
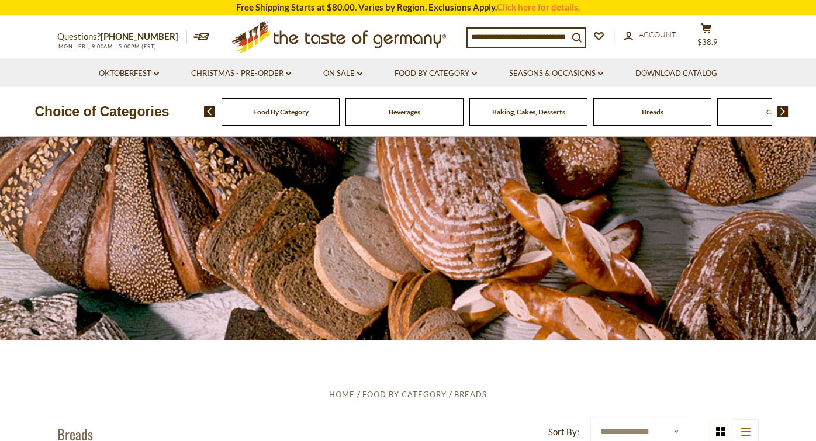
scroll to position [0, 0]
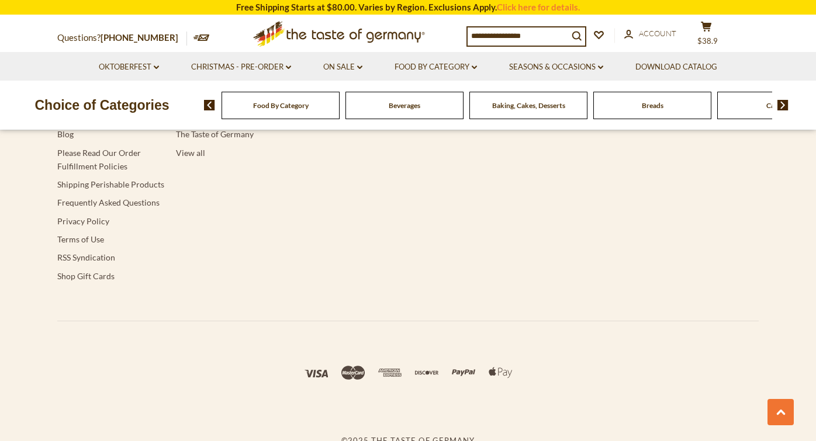
scroll to position [2479, 0]
click at [340, 106] on div "Breads" at bounding box center [280, 105] width 118 height 27
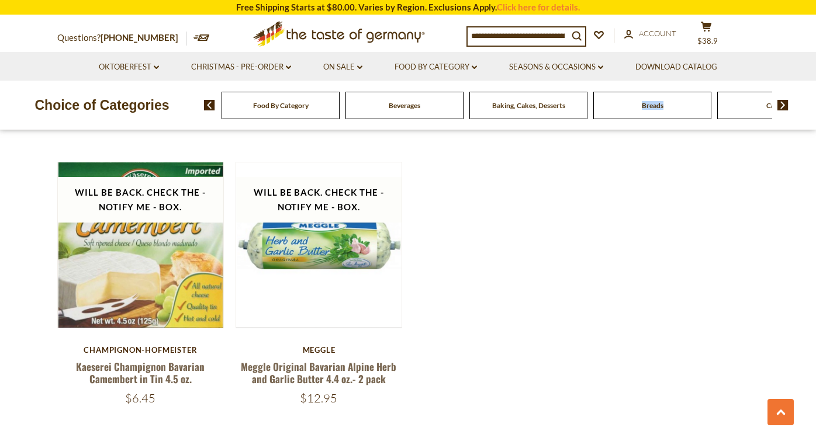
scroll to position [1463, 0]
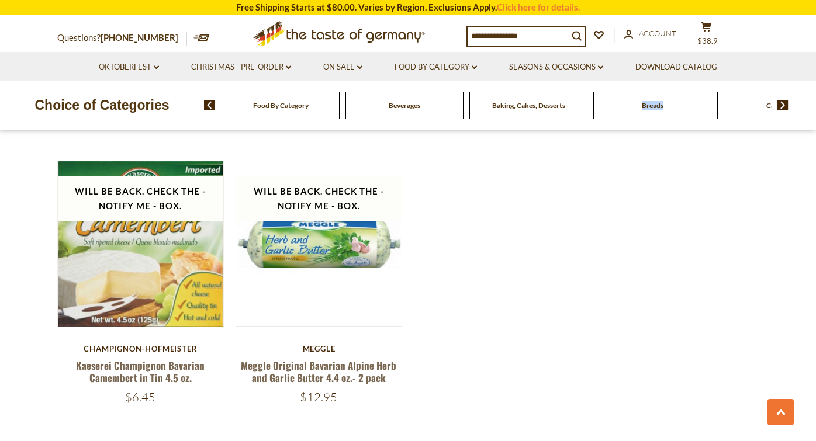
click at [644, 108] on span "Breads" at bounding box center [653, 105] width 22 height 9
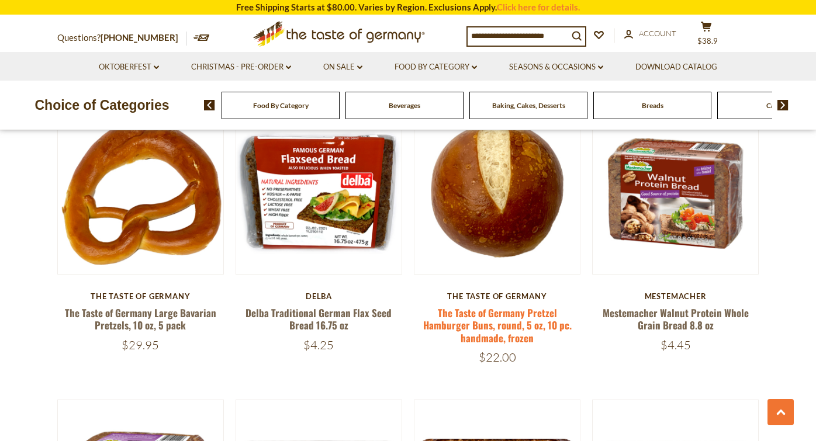
scroll to position [1478, 0]
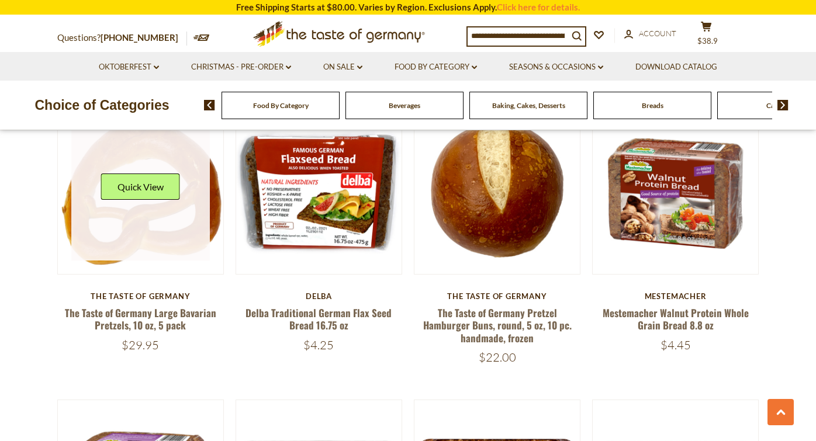
click at [156, 208] on link at bounding box center [140, 191] width 139 height 139
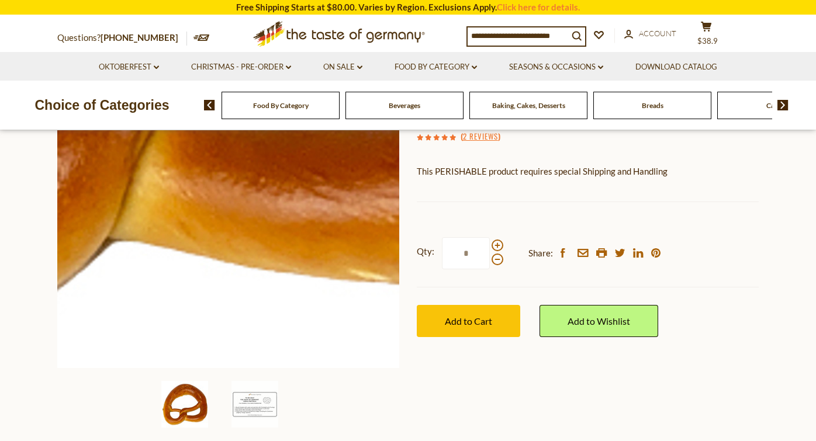
scroll to position [190, 0]
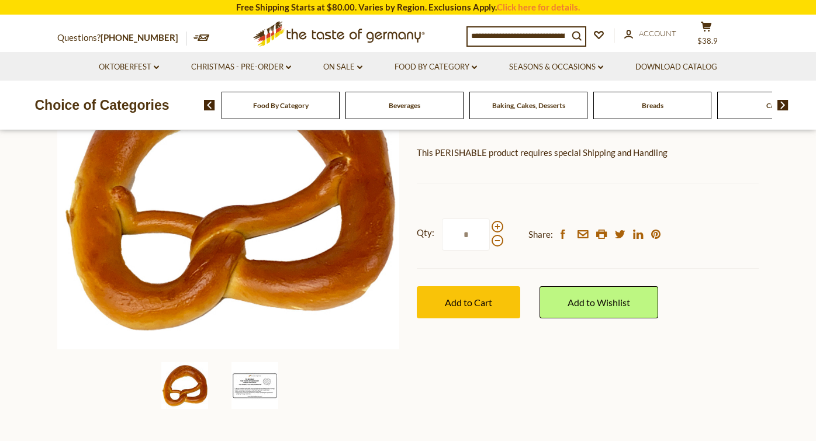
click at [258, 387] on img at bounding box center [254, 385] width 47 height 47
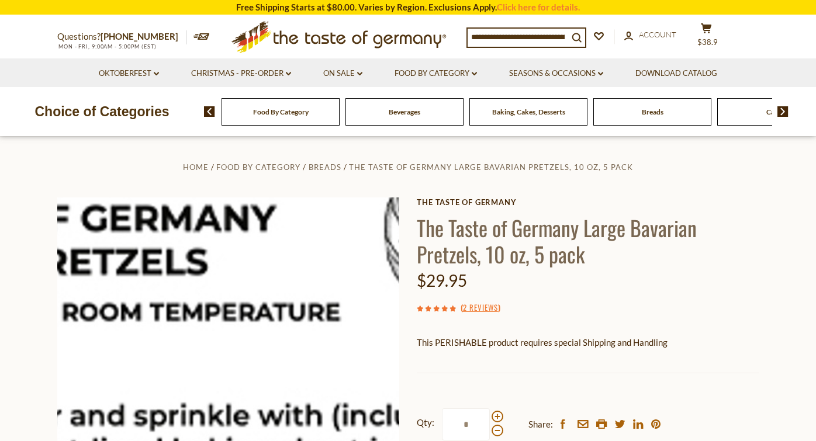
scroll to position [0, 0]
